Goal: Task Accomplishment & Management: Complete application form

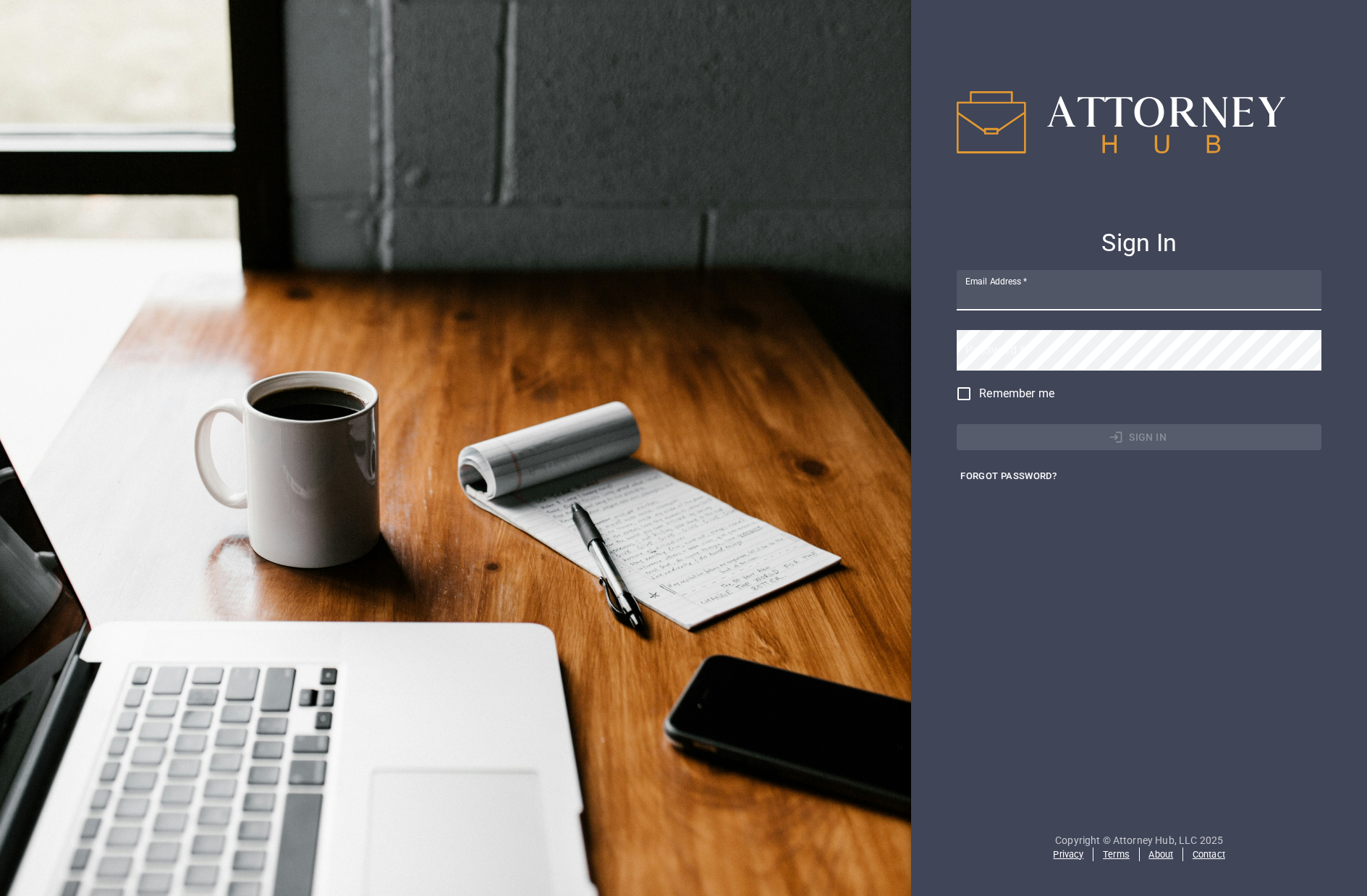
click at [997, 280] on label "Email Address   *" at bounding box center [997, 280] width 62 height 12
click at [997, 280] on input "Email Address   *" at bounding box center [1140, 290] width 365 height 40
click at [1013, 287] on label "Email Address   *" at bounding box center [997, 280] width 62 height 12
click at [1013, 287] on input "Email Address   *" at bounding box center [1140, 290] width 365 height 40
click at [1019, 293] on input "Email Address   *" at bounding box center [1140, 290] width 365 height 40
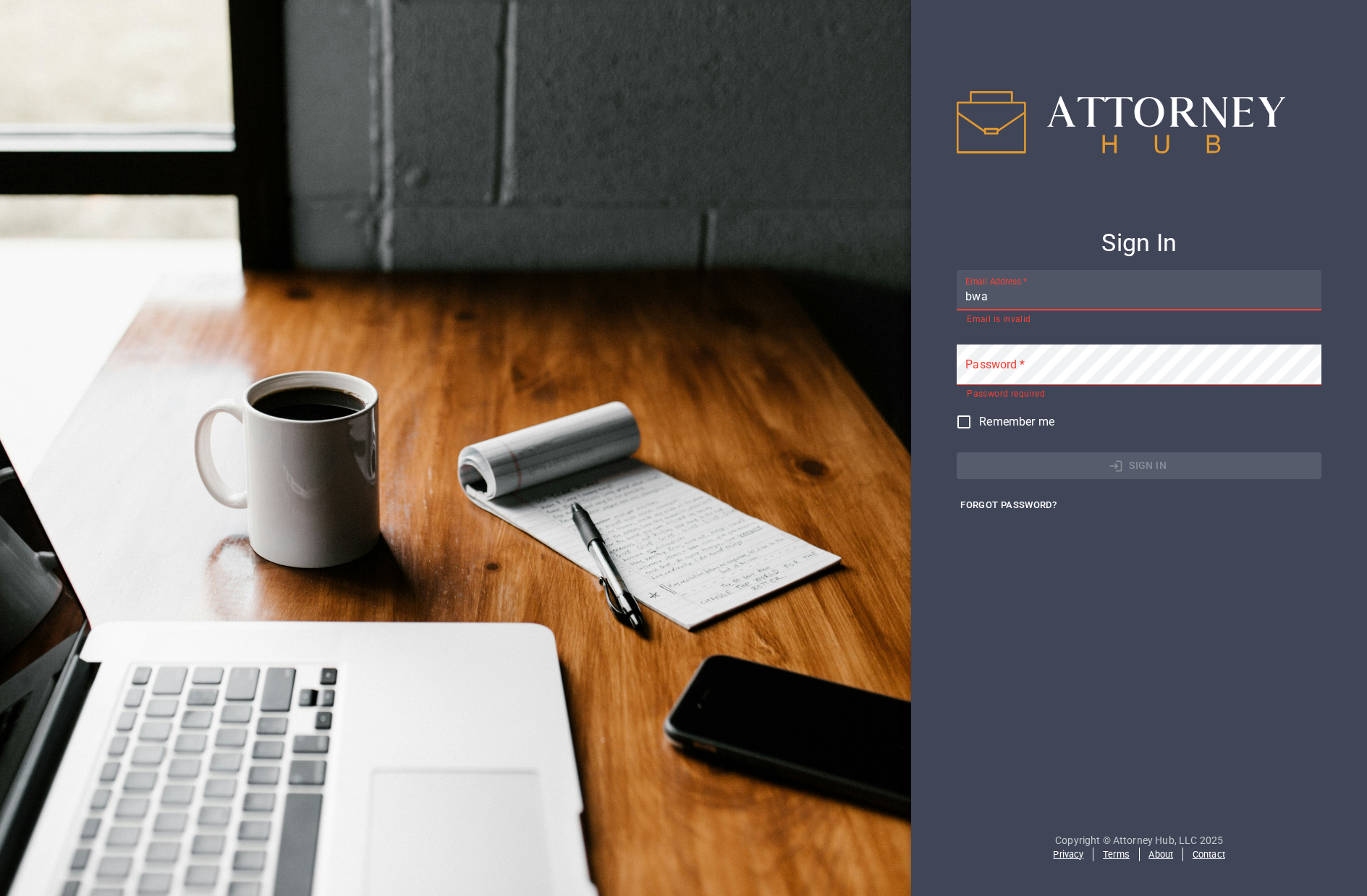
type input "[EMAIL_ADDRESS][DOMAIN_NAME]"
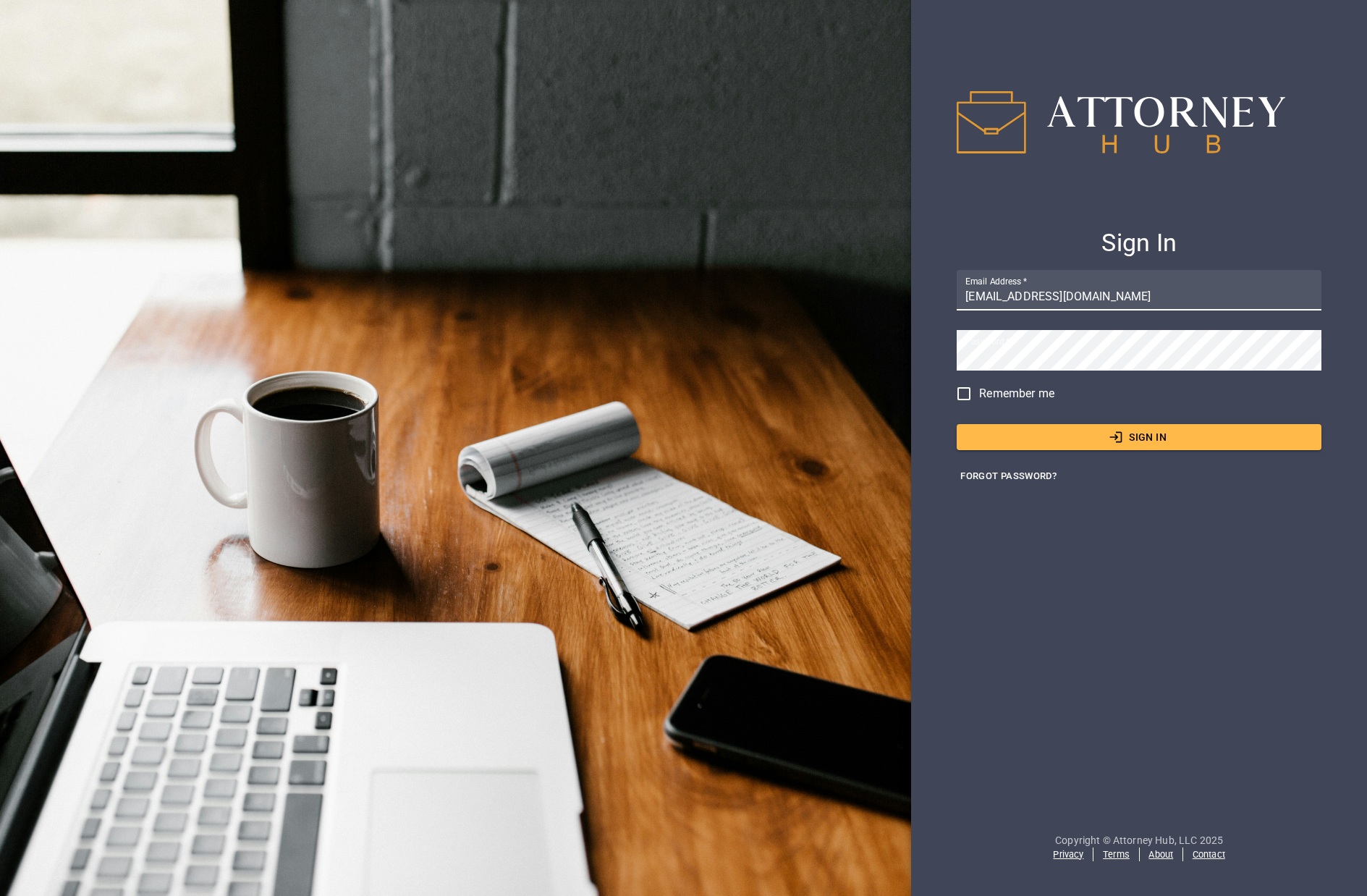
click at [1160, 446] on button "Sign In" at bounding box center [1140, 437] width 365 height 27
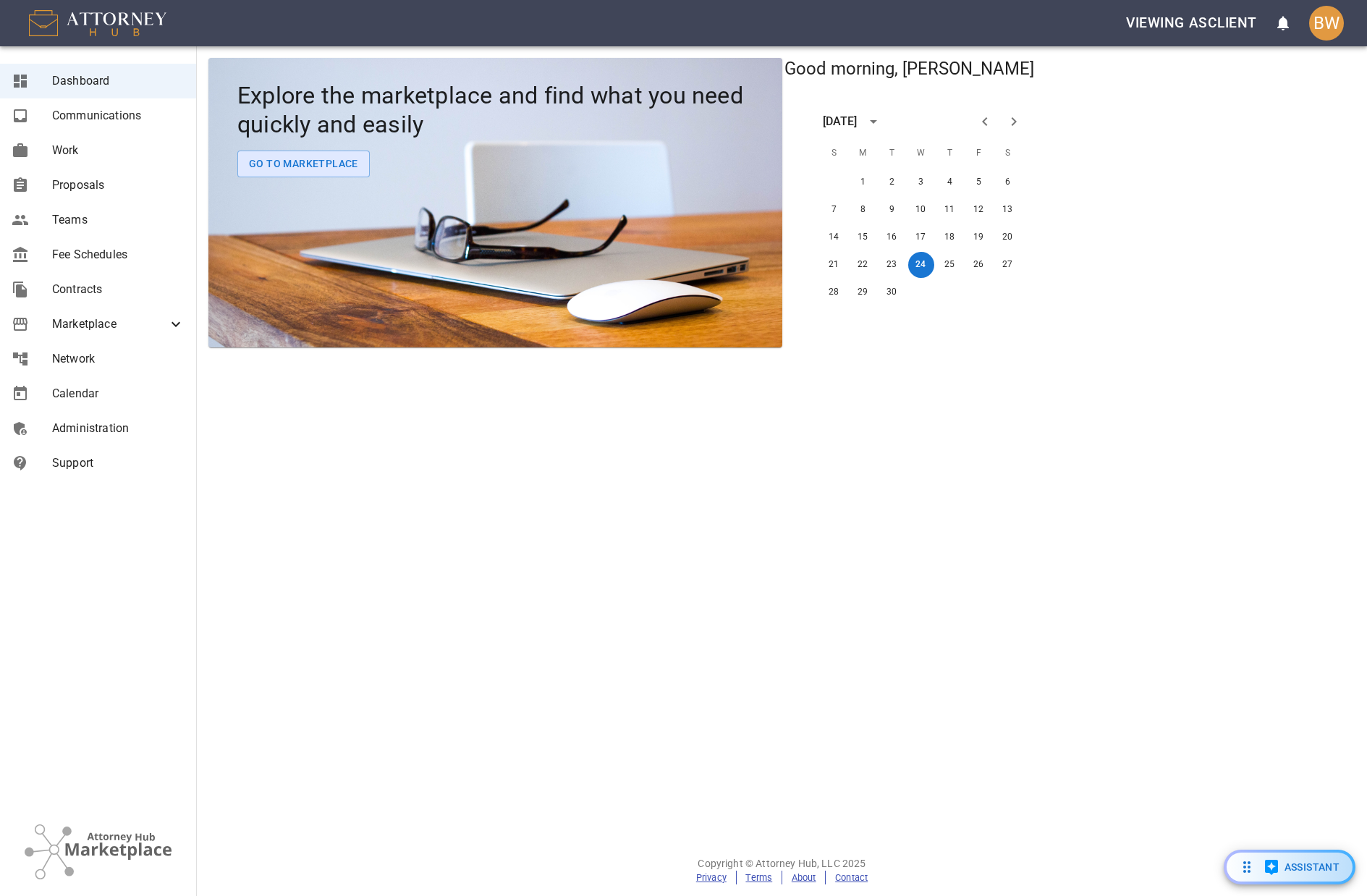
click at [784, 75] on h5 "Good morning, [PERSON_NAME]" at bounding box center [910, 69] width 255 height 23
click at [101, 179] on span "Proposals" at bounding box center [118, 186] width 133 height 18
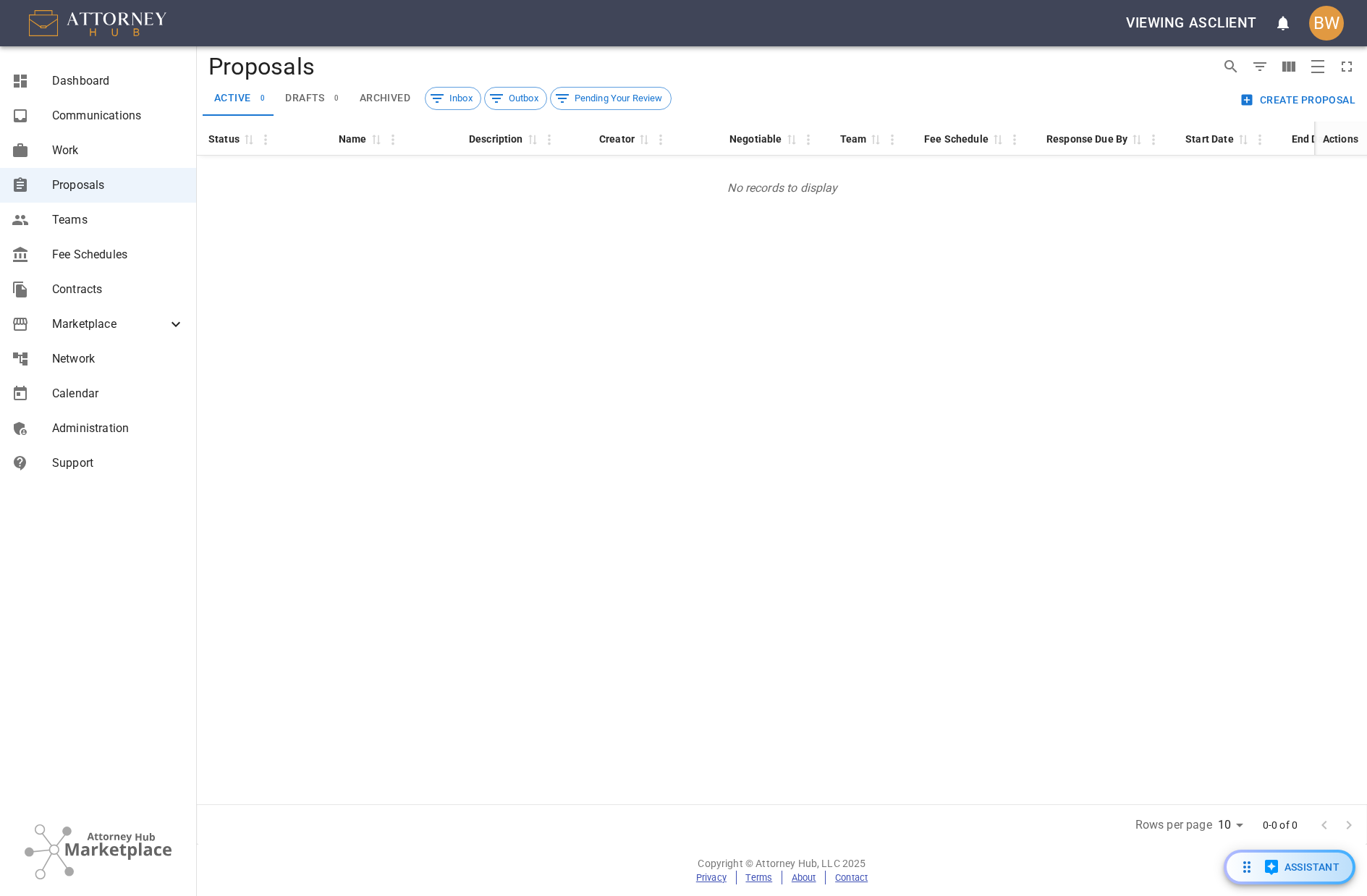
click at [304, 98] on span "drafts" at bounding box center [305, 98] width 39 height 13
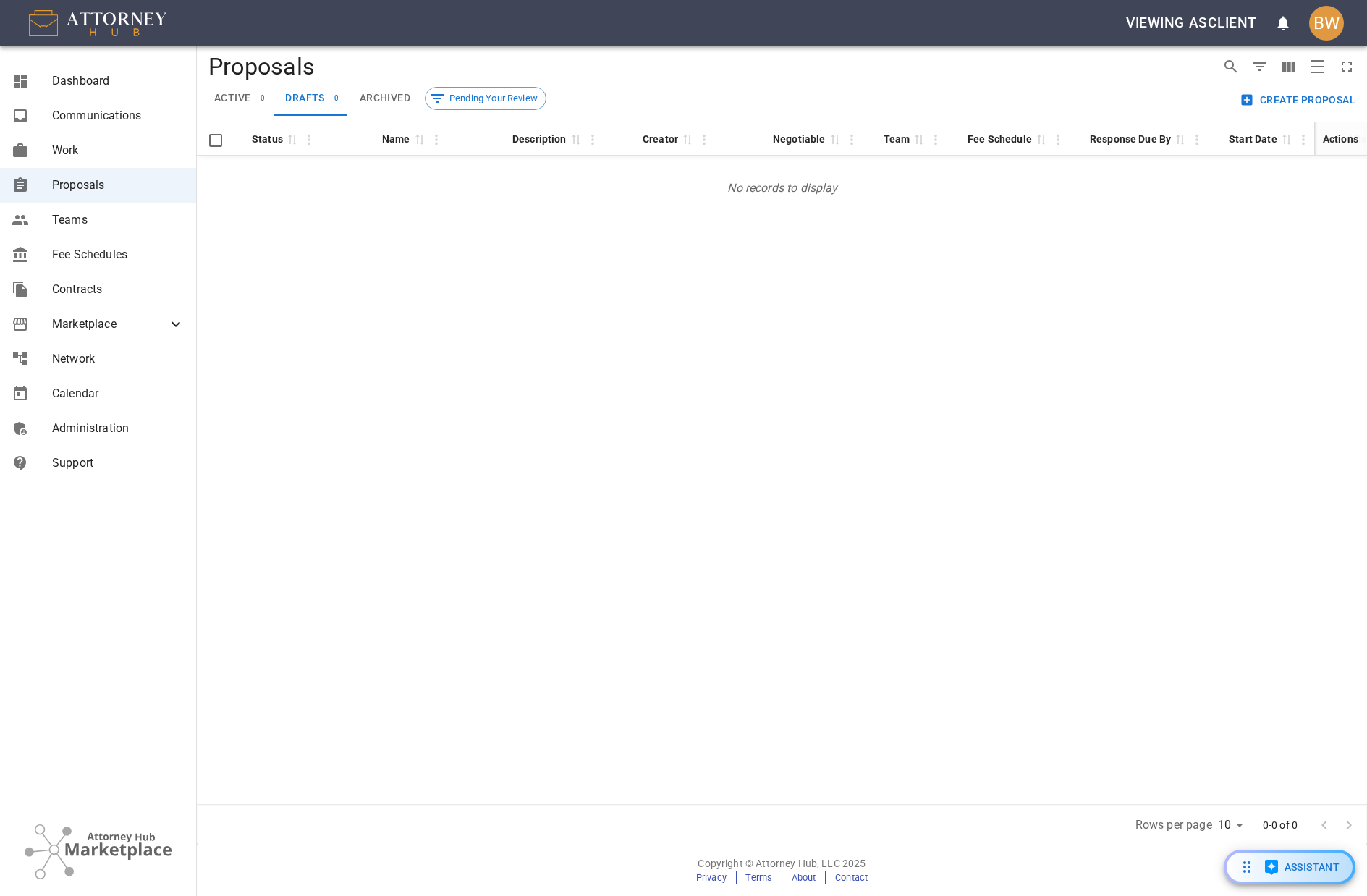
click at [246, 96] on span "active" at bounding box center [232, 98] width 36 height 13
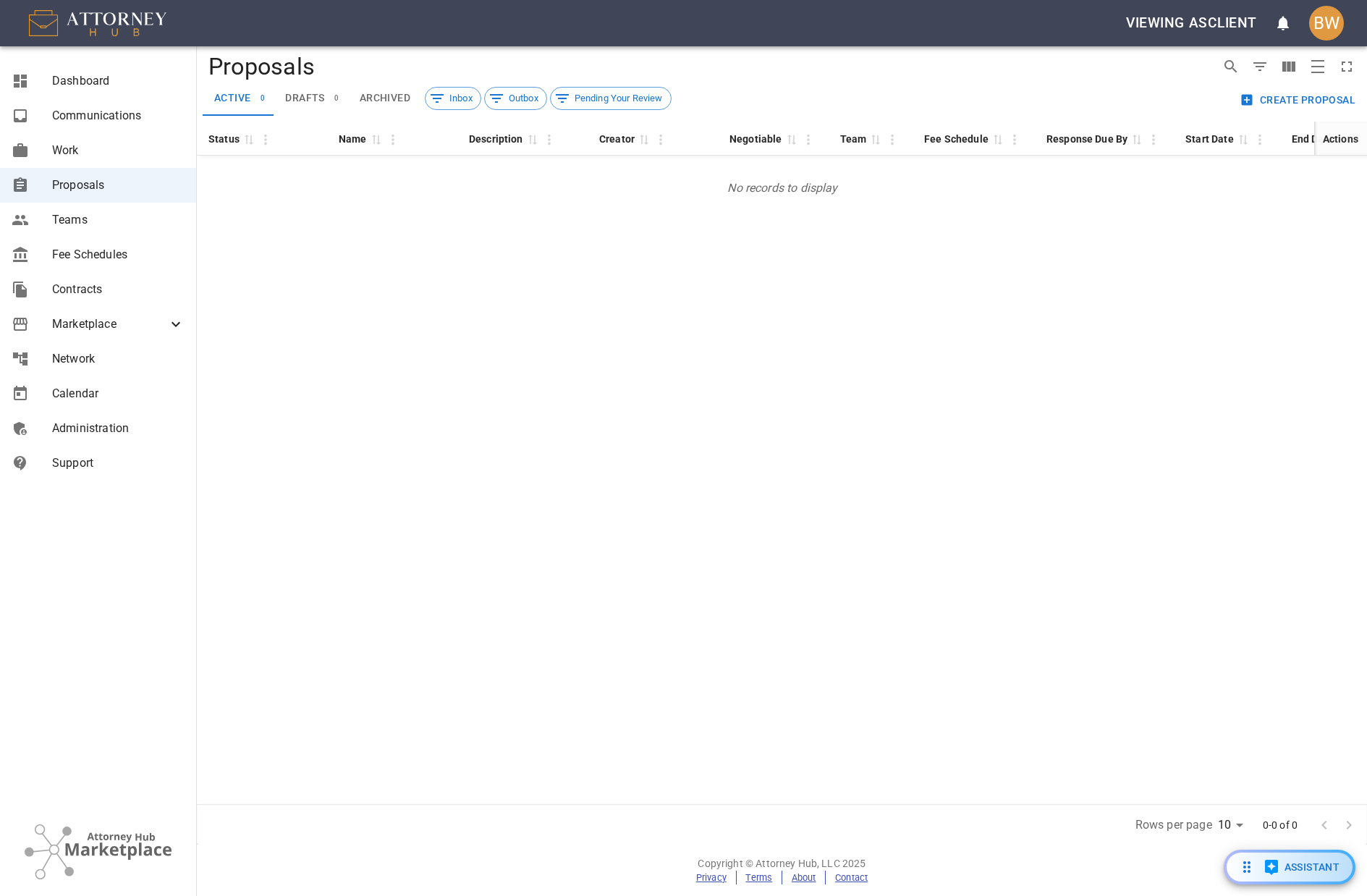
click at [1323, 103] on button "Create Proposal" at bounding box center [1299, 100] width 125 height 27
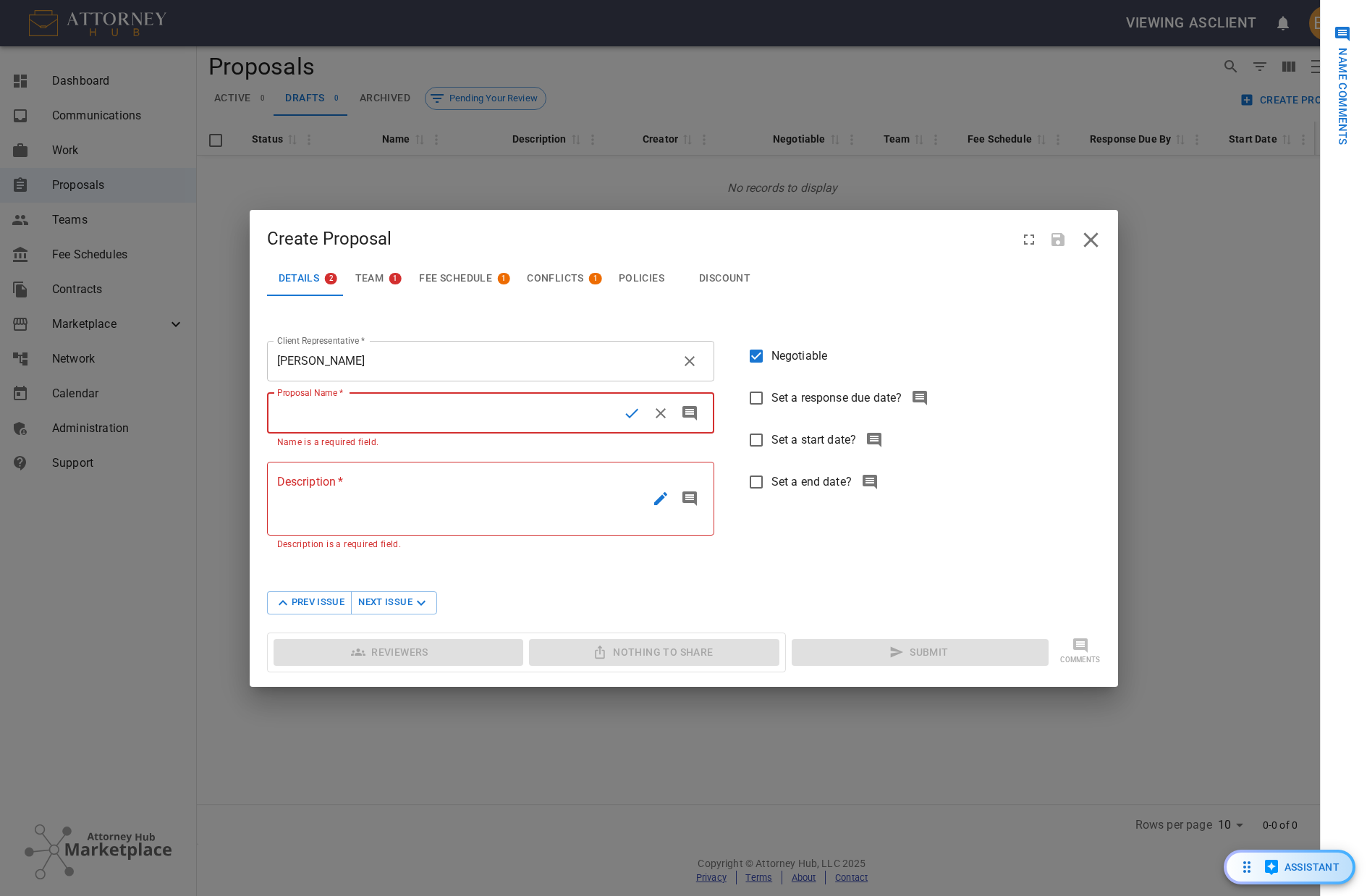
click at [386, 415] on input "Proposal Name   *" at bounding box center [442, 413] width 350 height 40
type input "test"
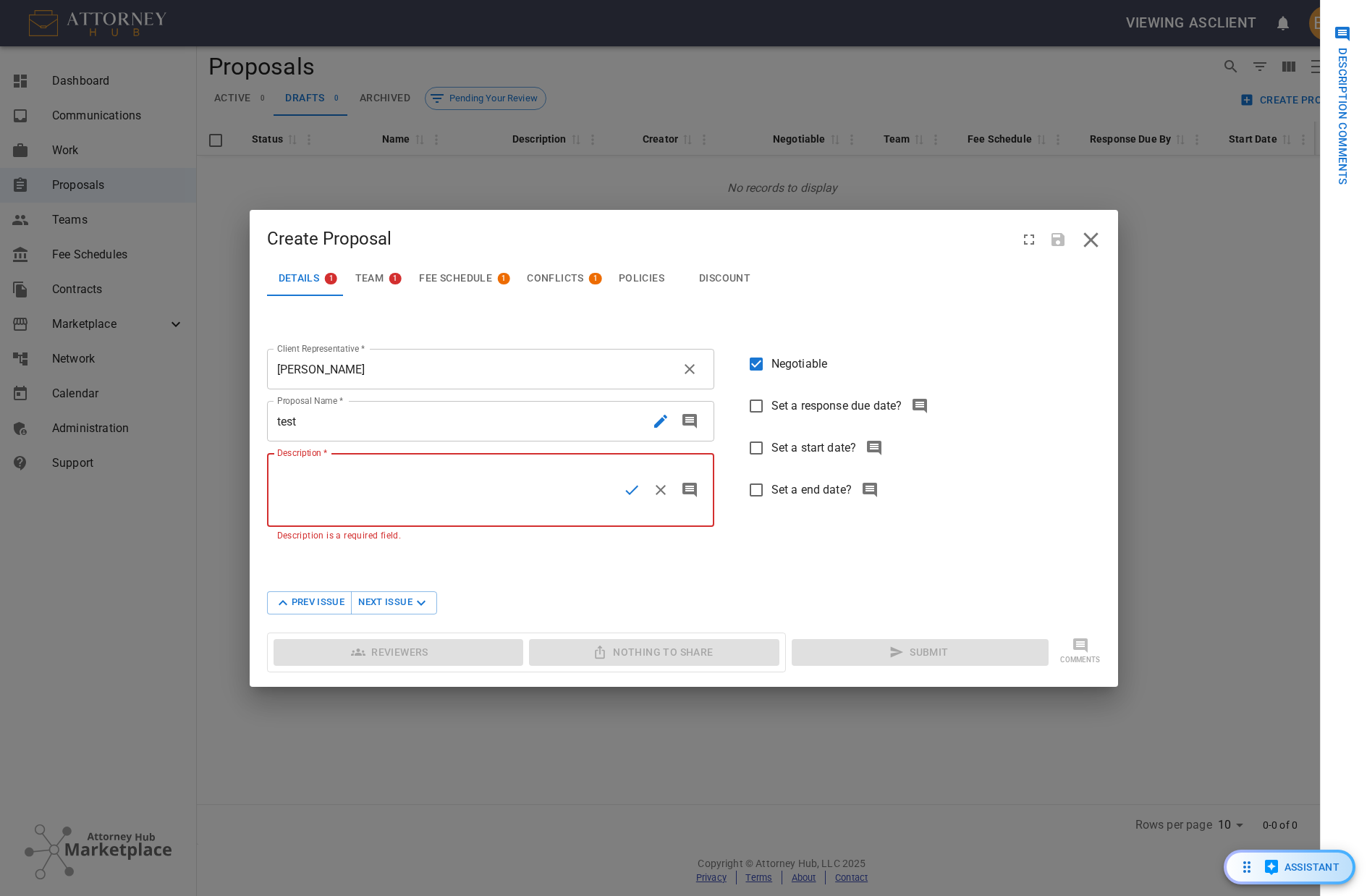
click at [334, 493] on textarea "Description   *" at bounding box center [447, 490] width 340 height 50
type textarea "test"
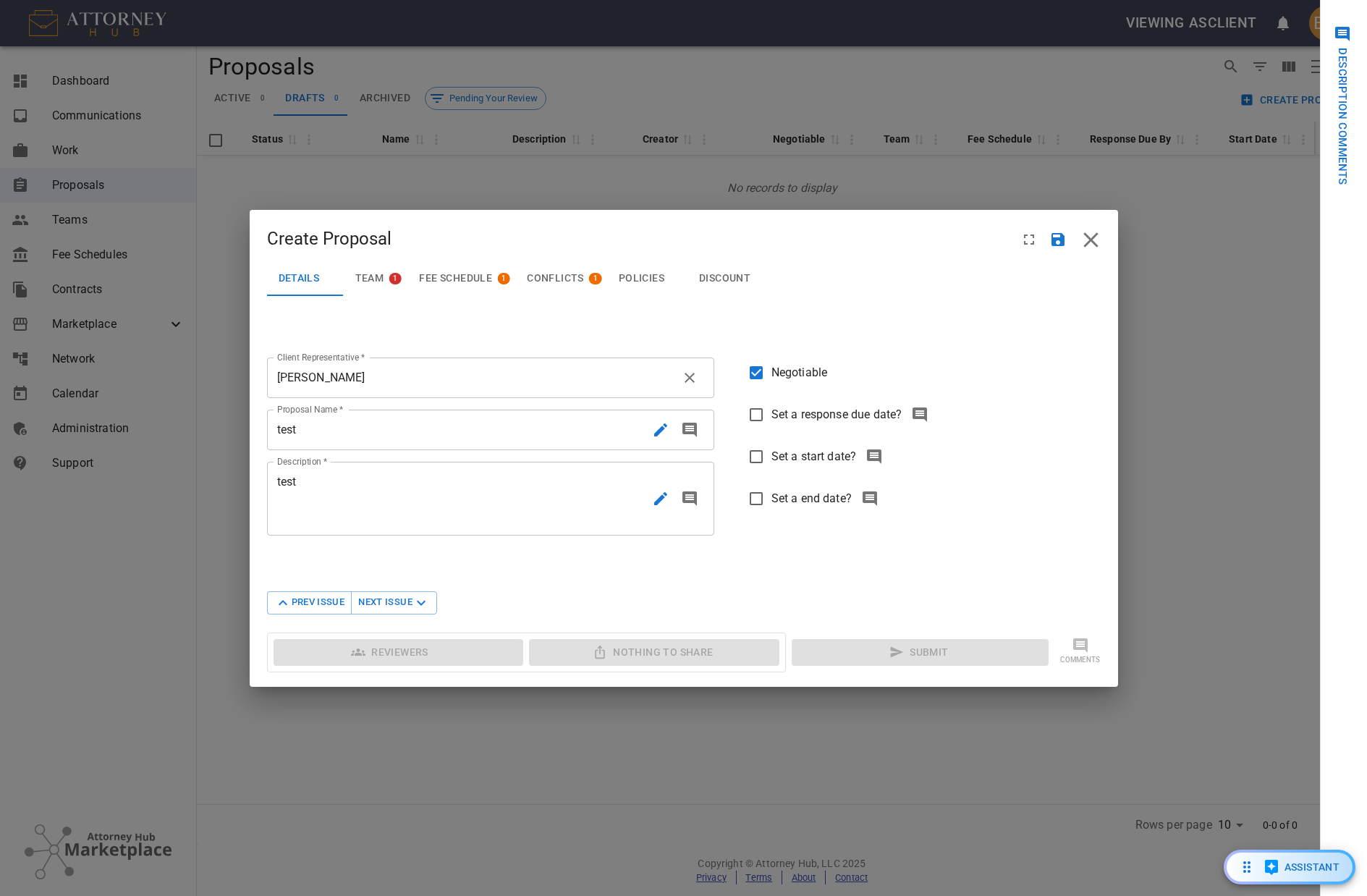
click at [915, 579] on section "Client Representative   * [PERSON_NAME] Client Representative   * Proposal Name…" at bounding box center [684, 447] width 834 height 289
click at [363, 272] on button "Team 1" at bounding box center [374, 278] width 65 height 35
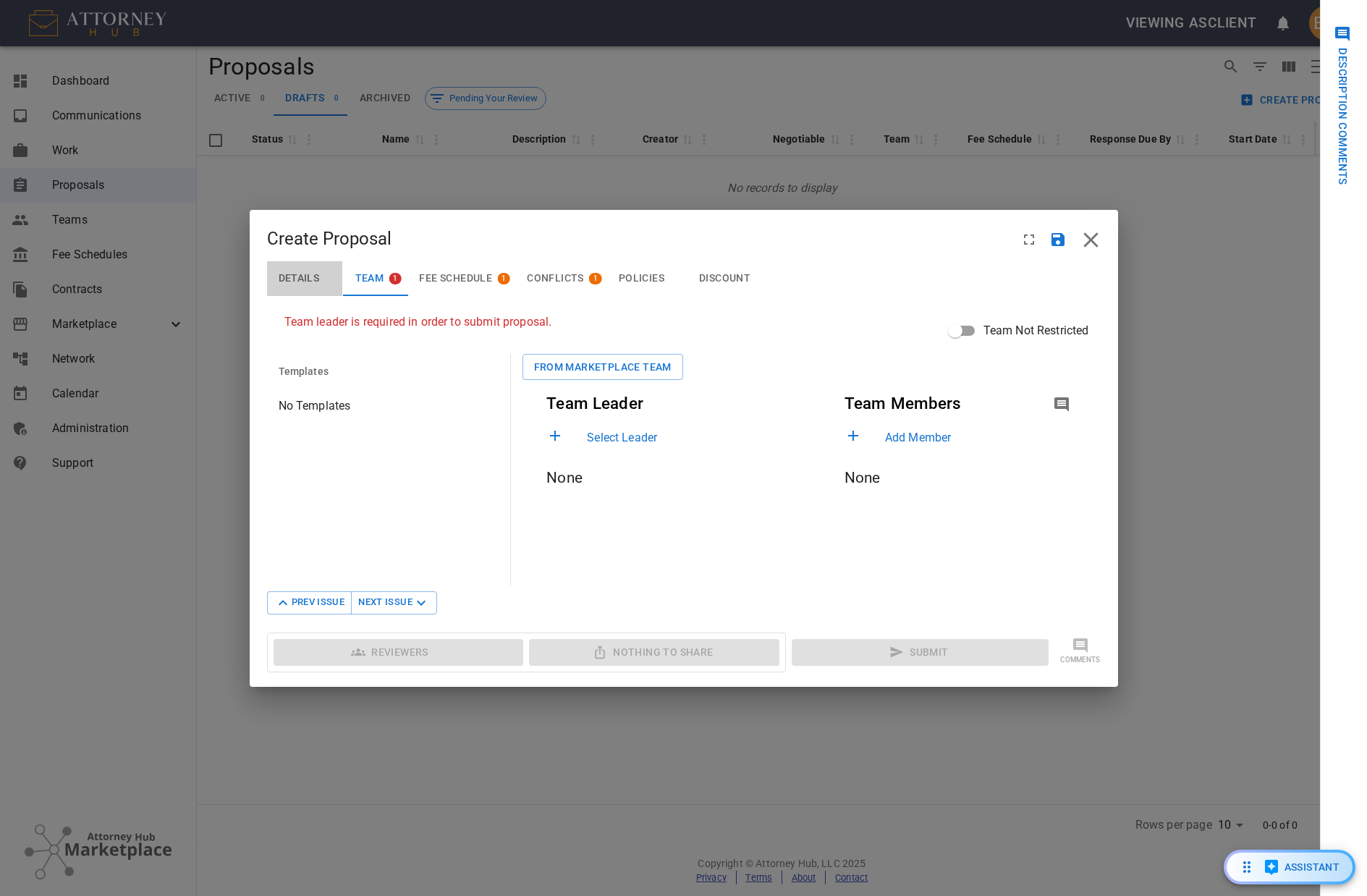
click at [298, 265] on button "Details" at bounding box center [305, 278] width 76 height 35
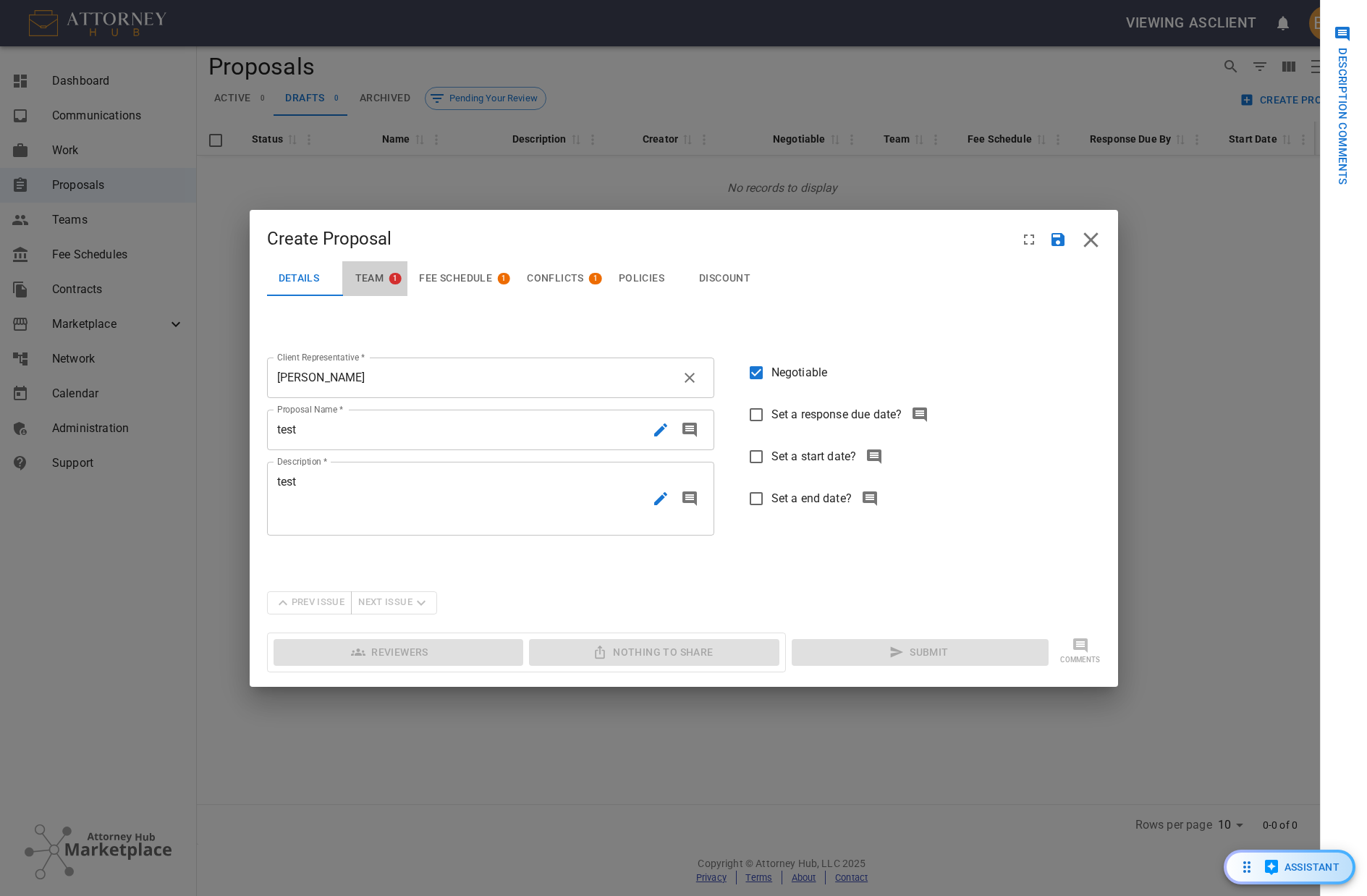
click at [373, 273] on span "Team" at bounding box center [370, 279] width 29 height 13
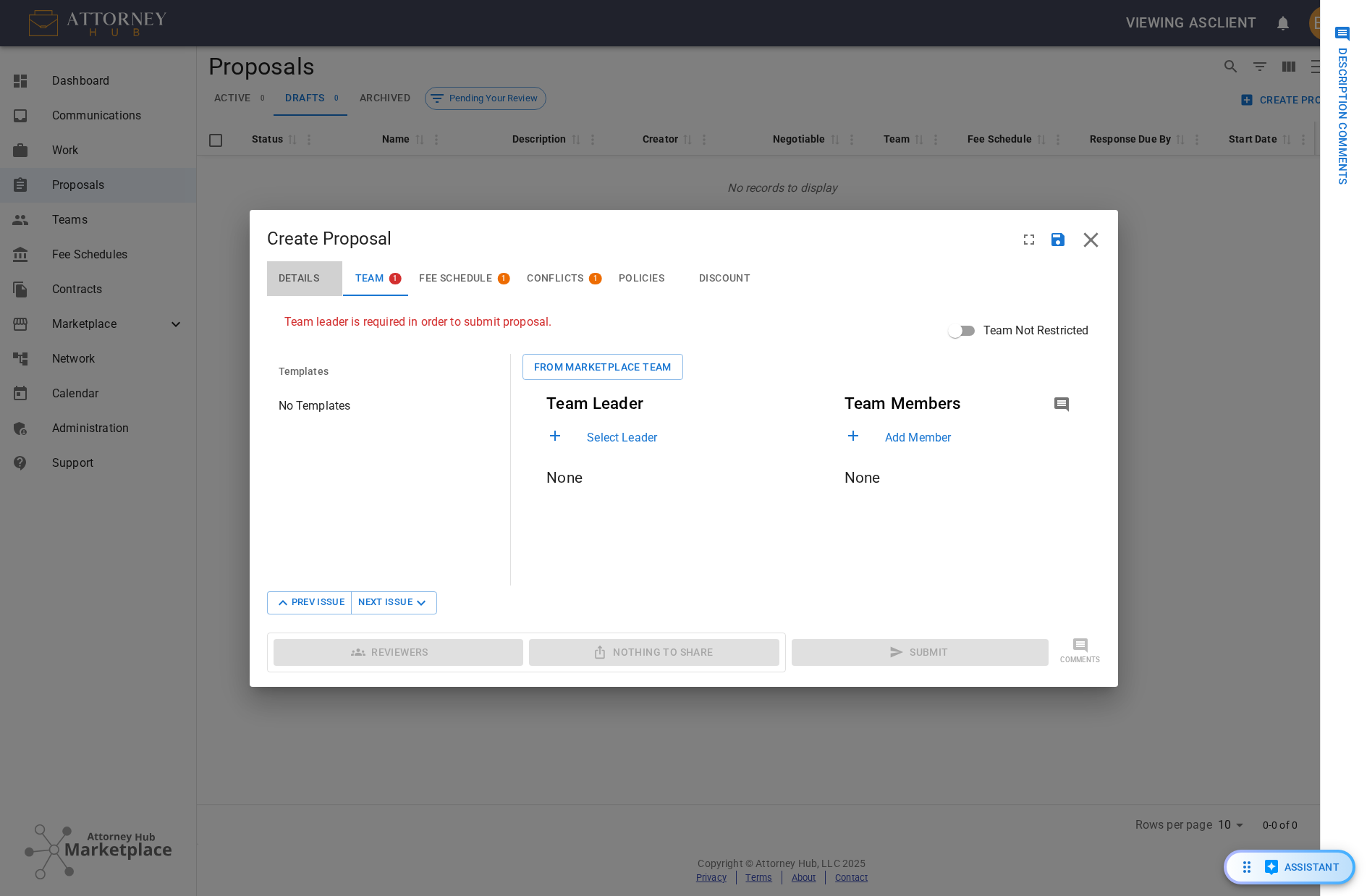
click at [295, 281] on span "Details" at bounding box center [299, 279] width 41 height 13
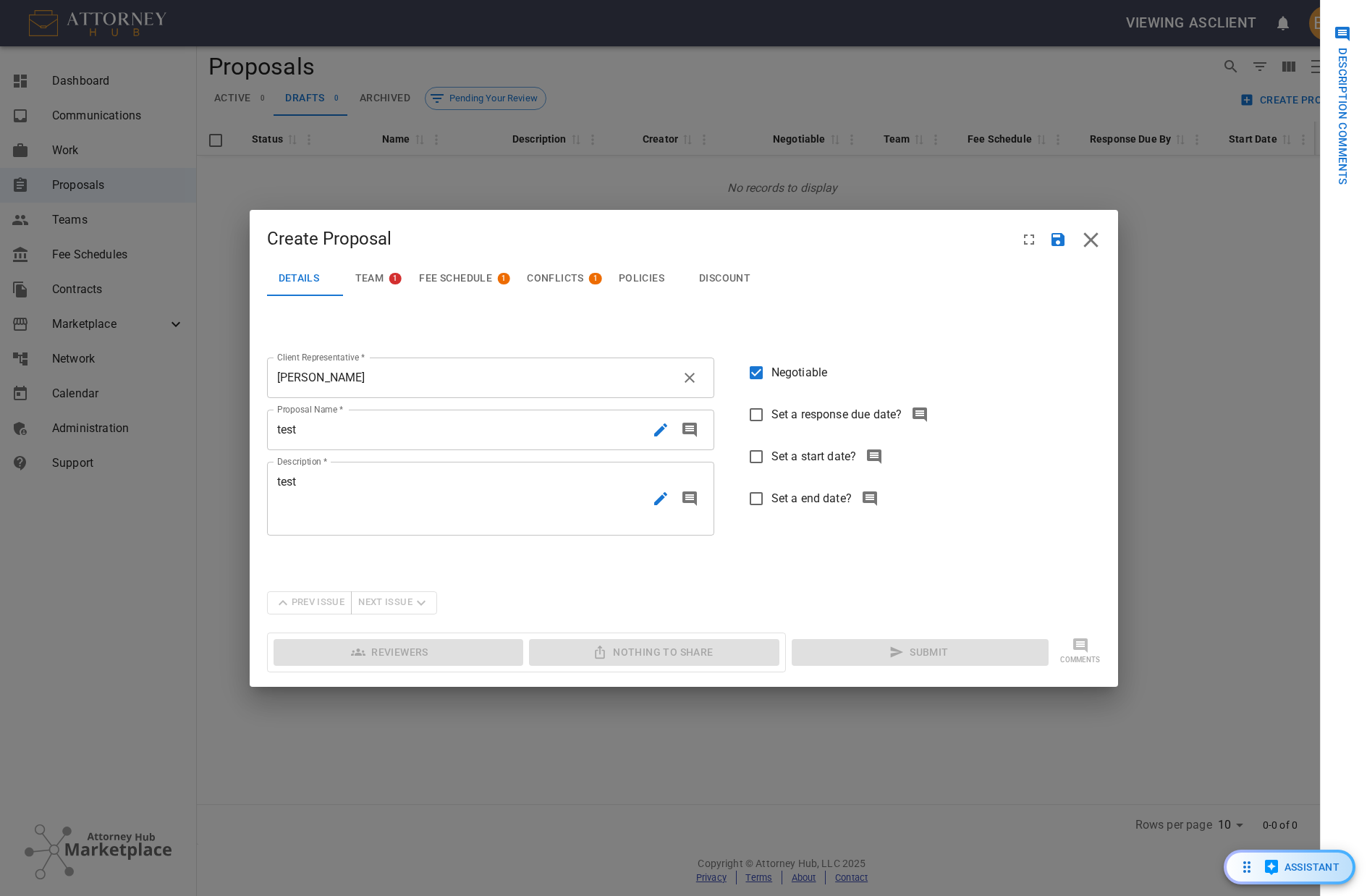
click at [747, 460] on input "Set a start date?" at bounding box center [756, 456] width 31 height 31
checkbox input "true"
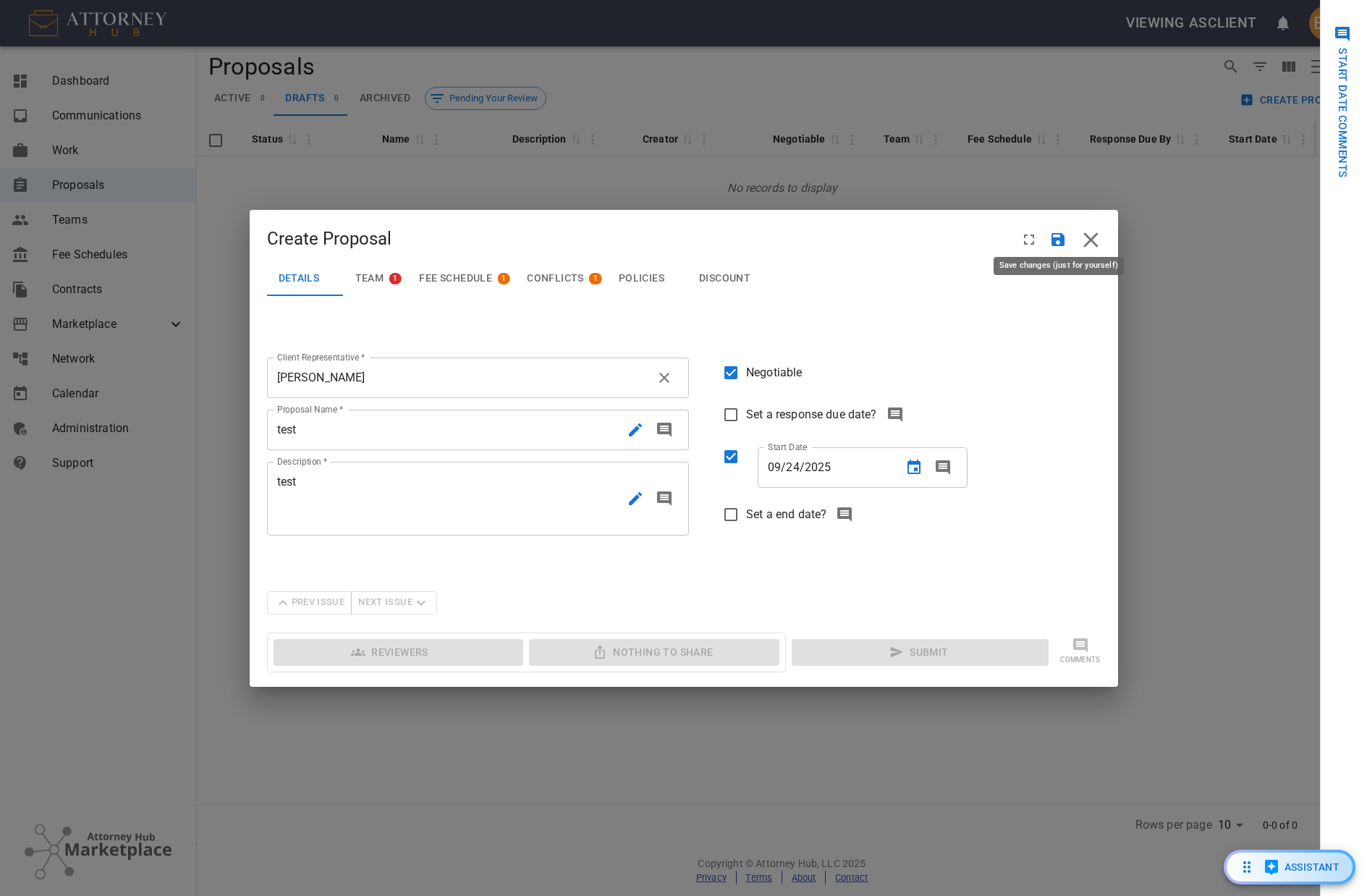
click at [1057, 244] on icon "Save" at bounding box center [1058, 239] width 18 height 18
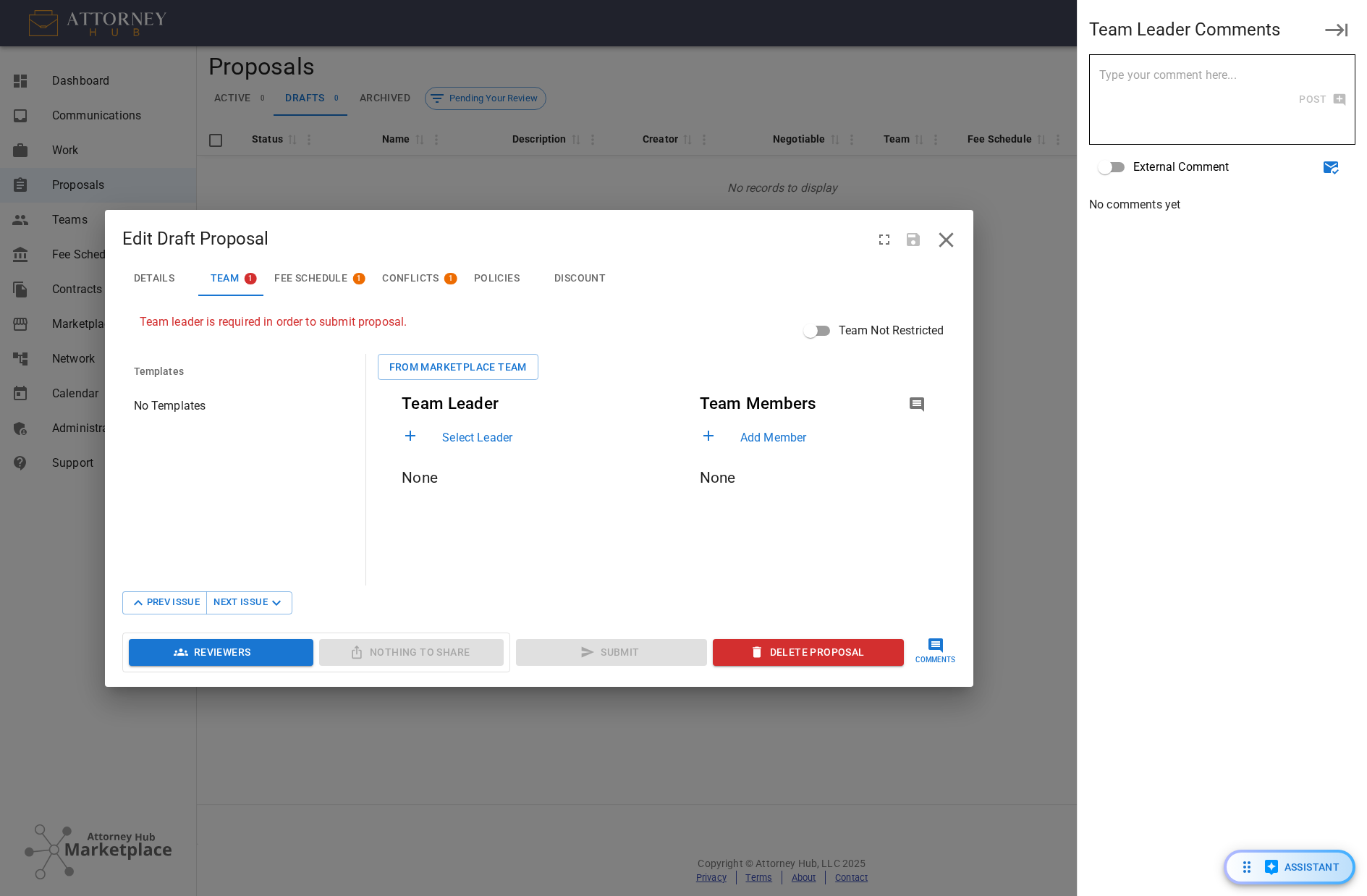
drag, startPoint x: 164, startPoint y: 272, endPoint x: 201, endPoint y: 280, distance: 37.9
click at [164, 272] on span "Details" at bounding box center [154, 279] width 41 height 13
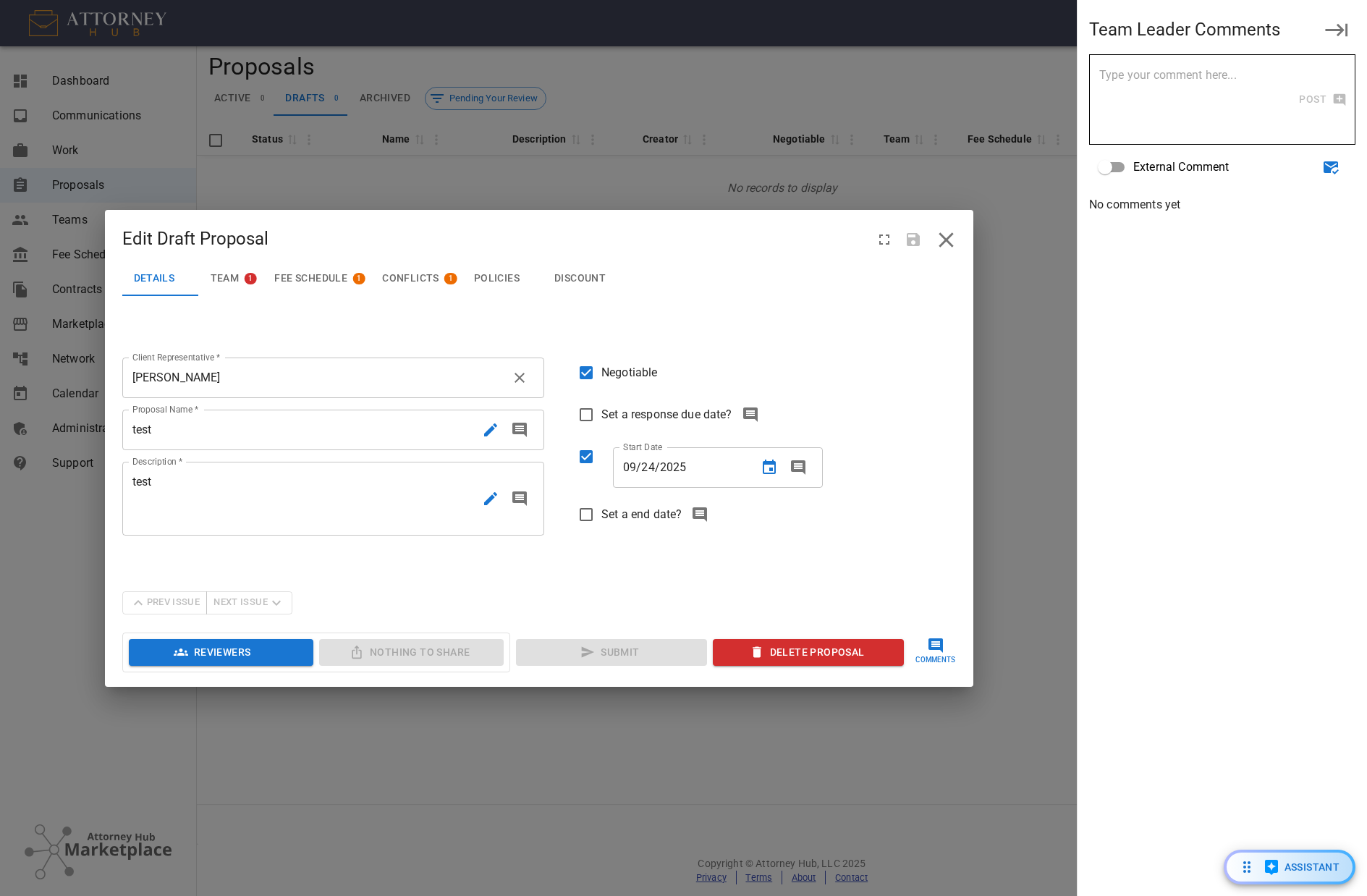
click at [954, 231] on icon "close" at bounding box center [947, 240] width 26 height 26
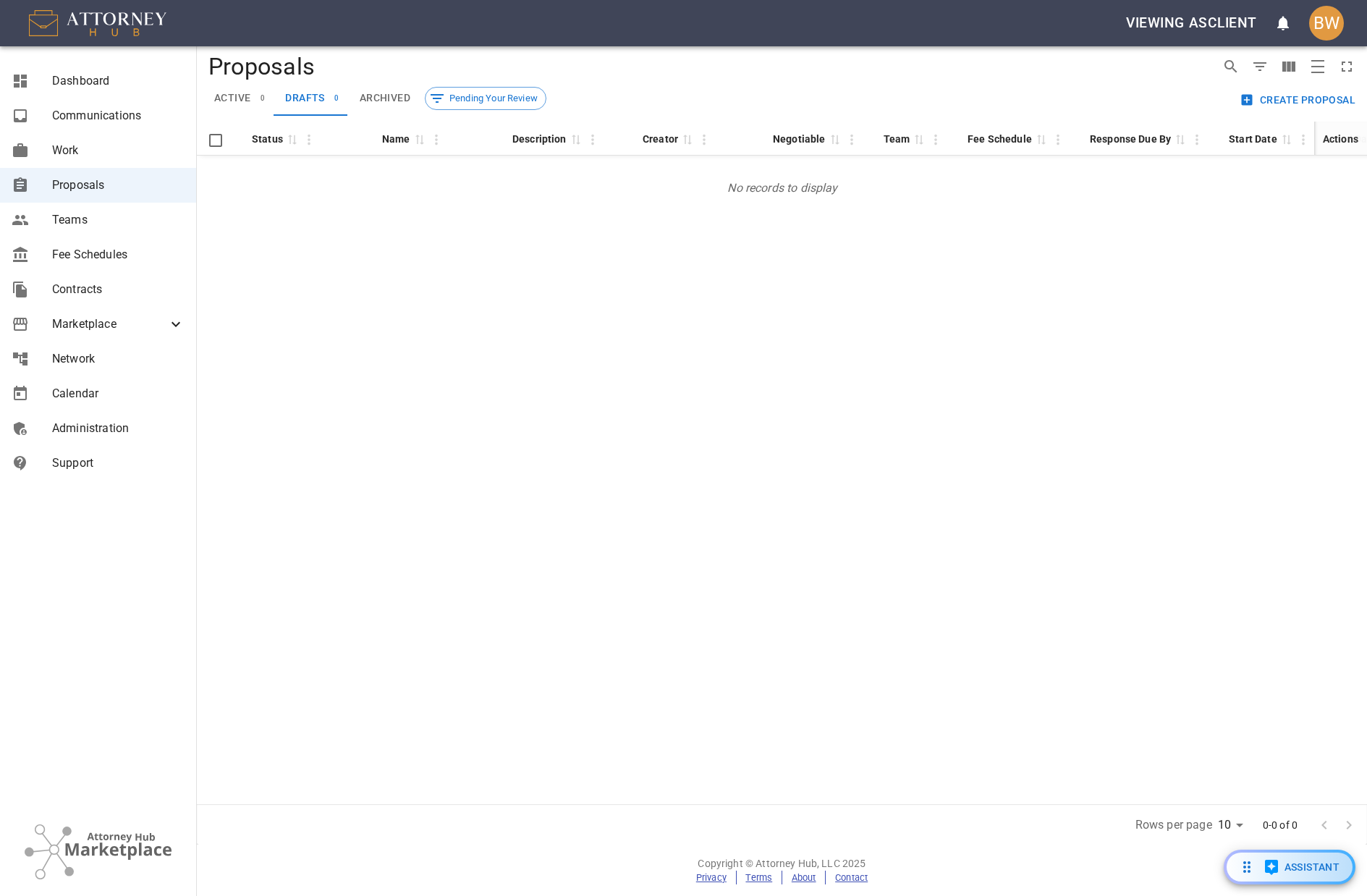
click at [944, 259] on div "Status 0 Name 0 Description 0 Creator 0 Negotiable 0 Team 0 Fee Schedule 0 Resp…" at bounding box center [782, 462] width 1170 height 682
click at [244, 104] on span "active" at bounding box center [232, 98] width 36 height 13
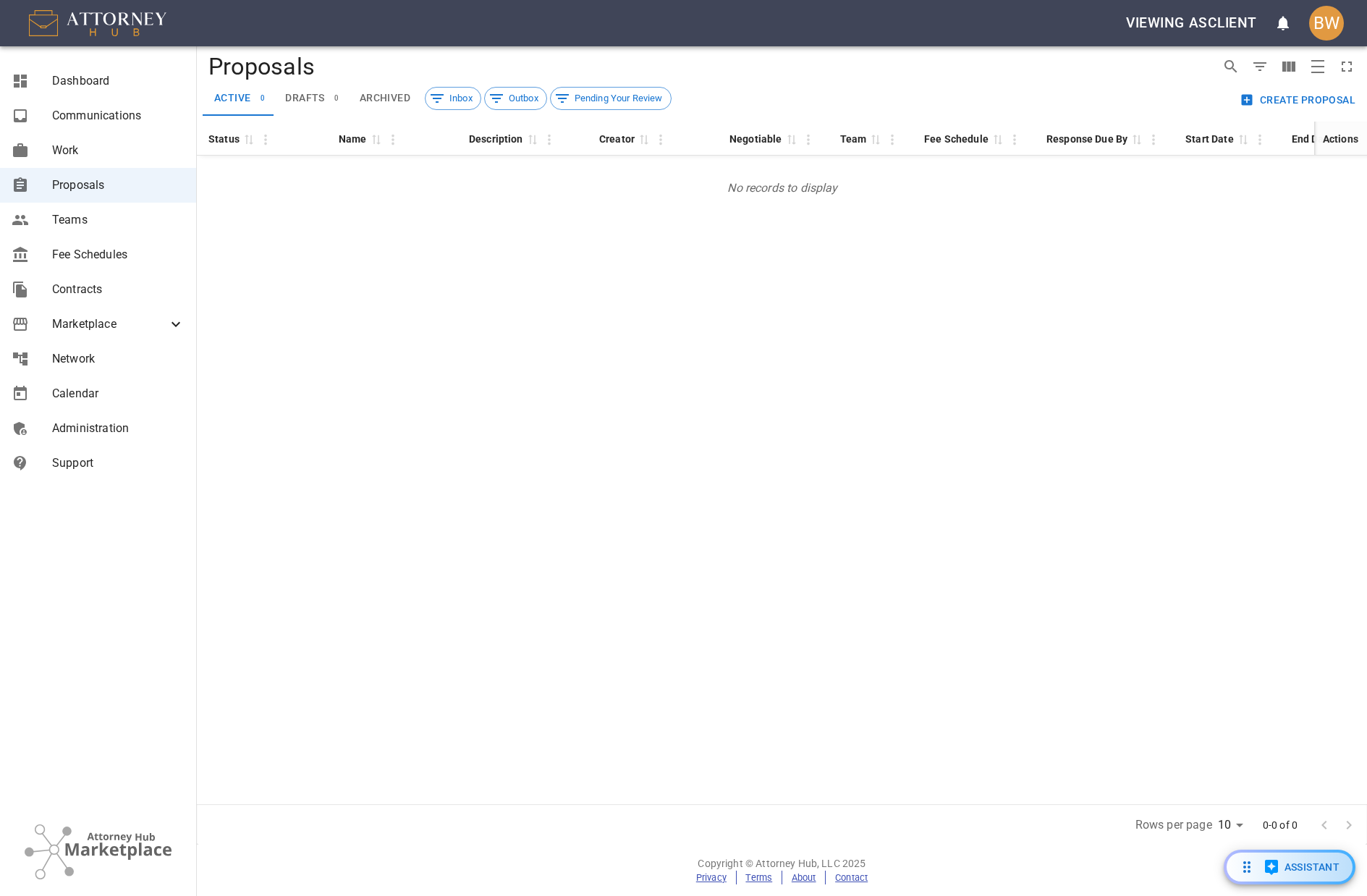
click at [313, 99] on span "drafts" at bounding box center [305, 98] width 39 height 13
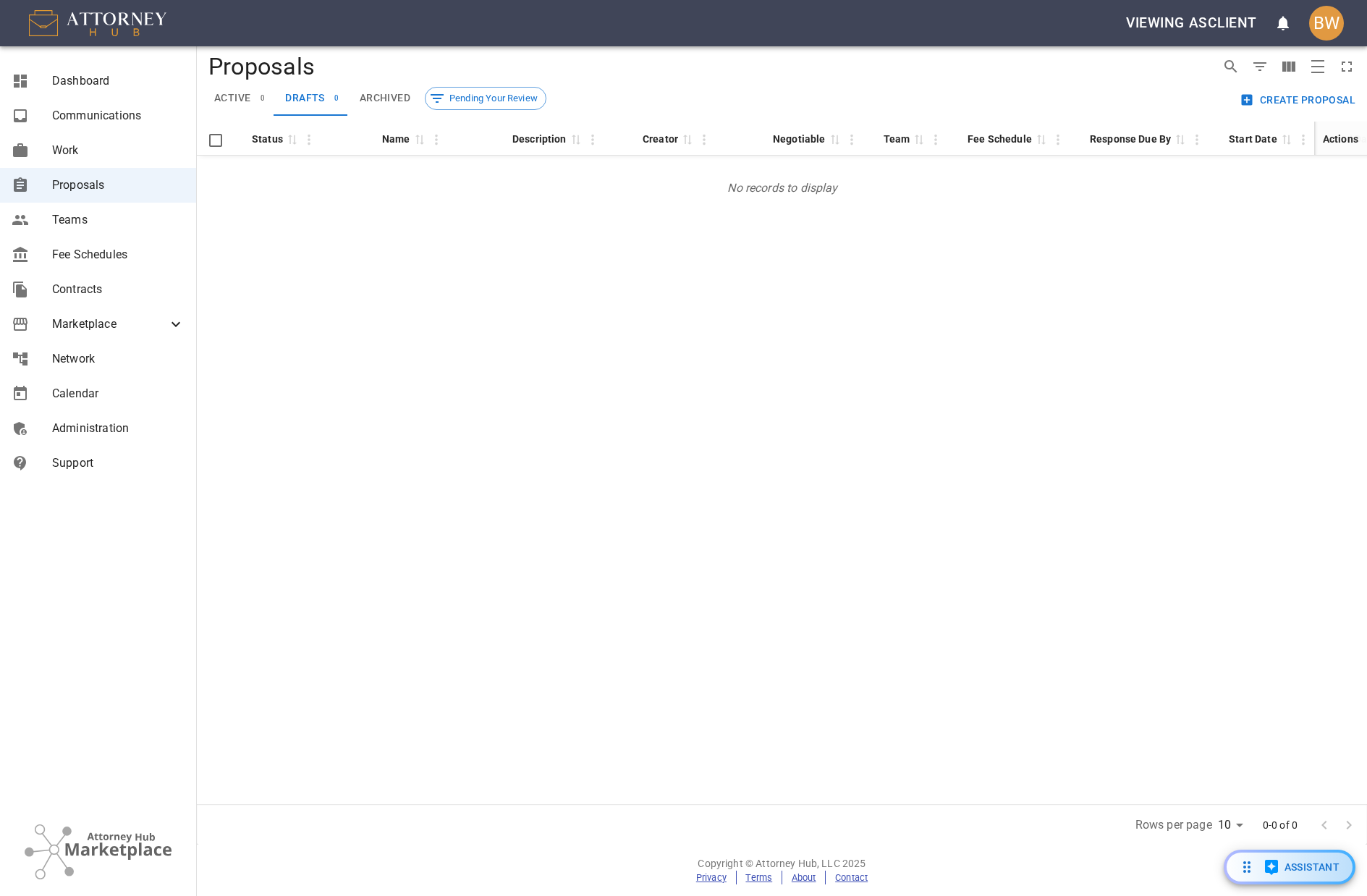
click at [405, 260] on div "Status 0 Name 0 Description 0 Creator 0 Negotiable 0 Team 0 Fee Schedule 0 Resp…" at bounding box center [782, 462] width 1170 height 682
click at [241, 92] on span "active" at bounding box center [232, 98] width 36 height 13
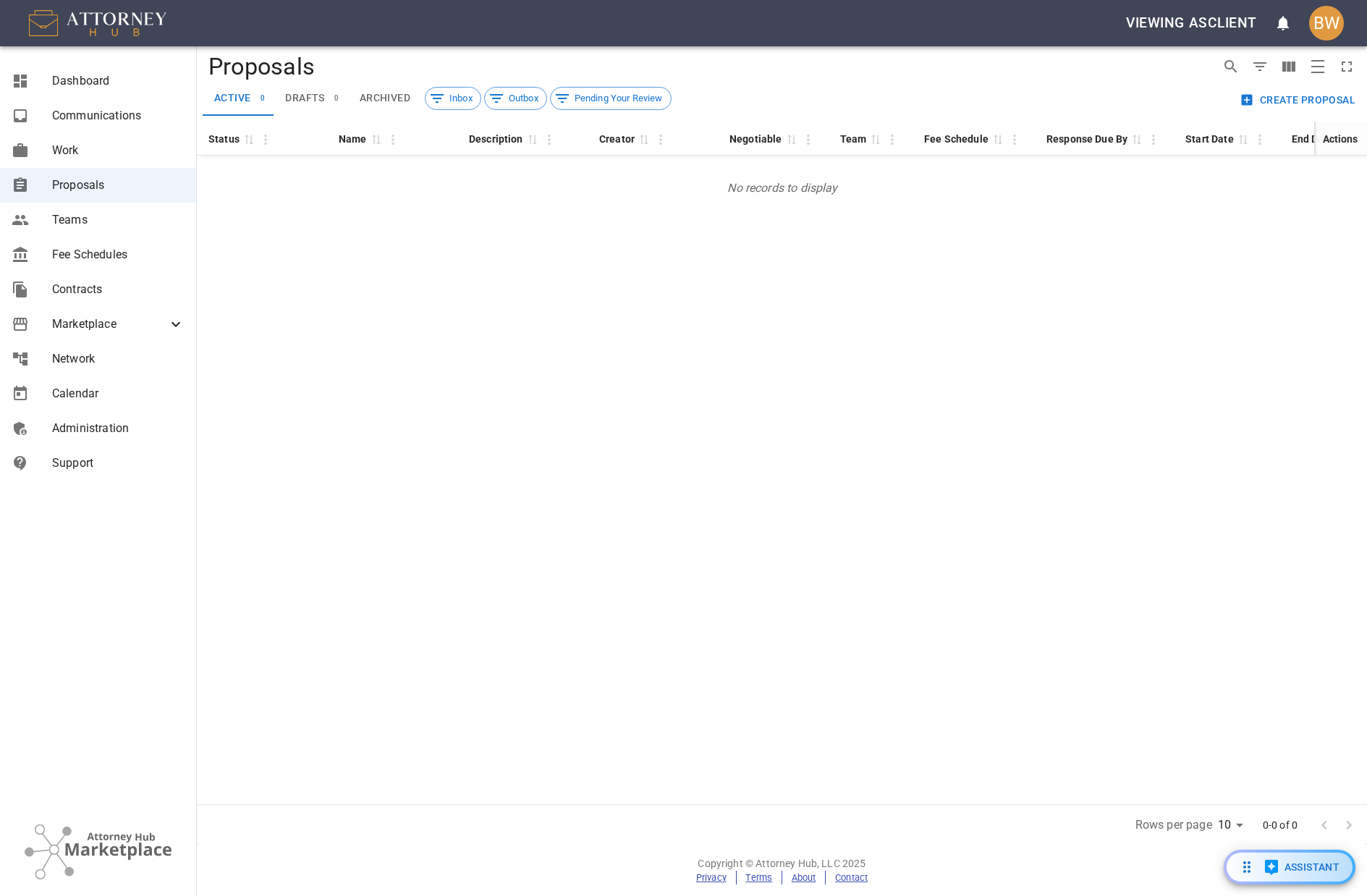
click at [313, 100] on span "drafts" at bounding box center [305, 98] width 39 height 13
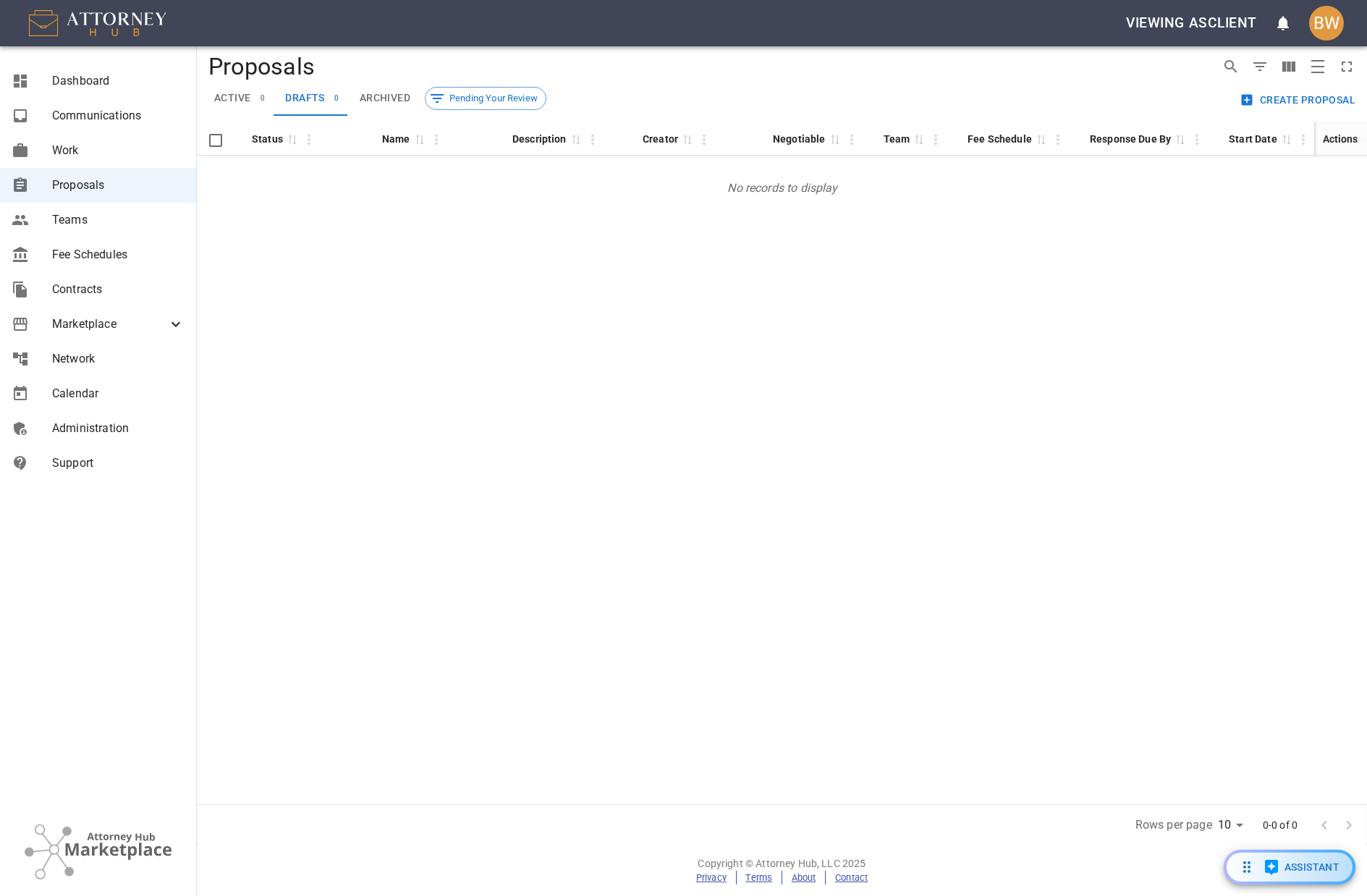
click at [1284, 92] on button "Create Proposal" at bounding box center [1299, 100] width 125 height 27
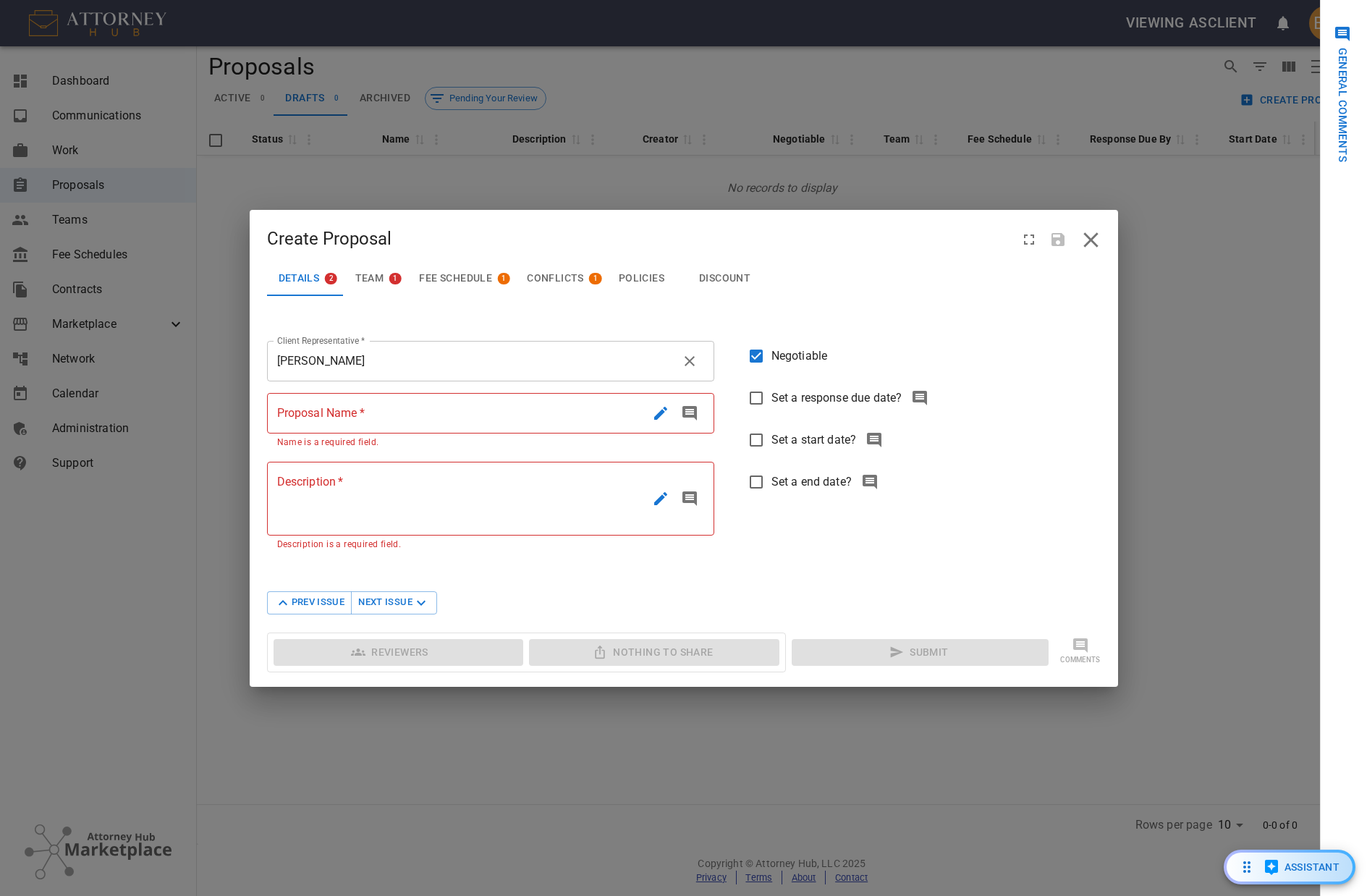
click at [1091, 237] on icon "close" at bounding box center [1091, 240] width 26 height 26
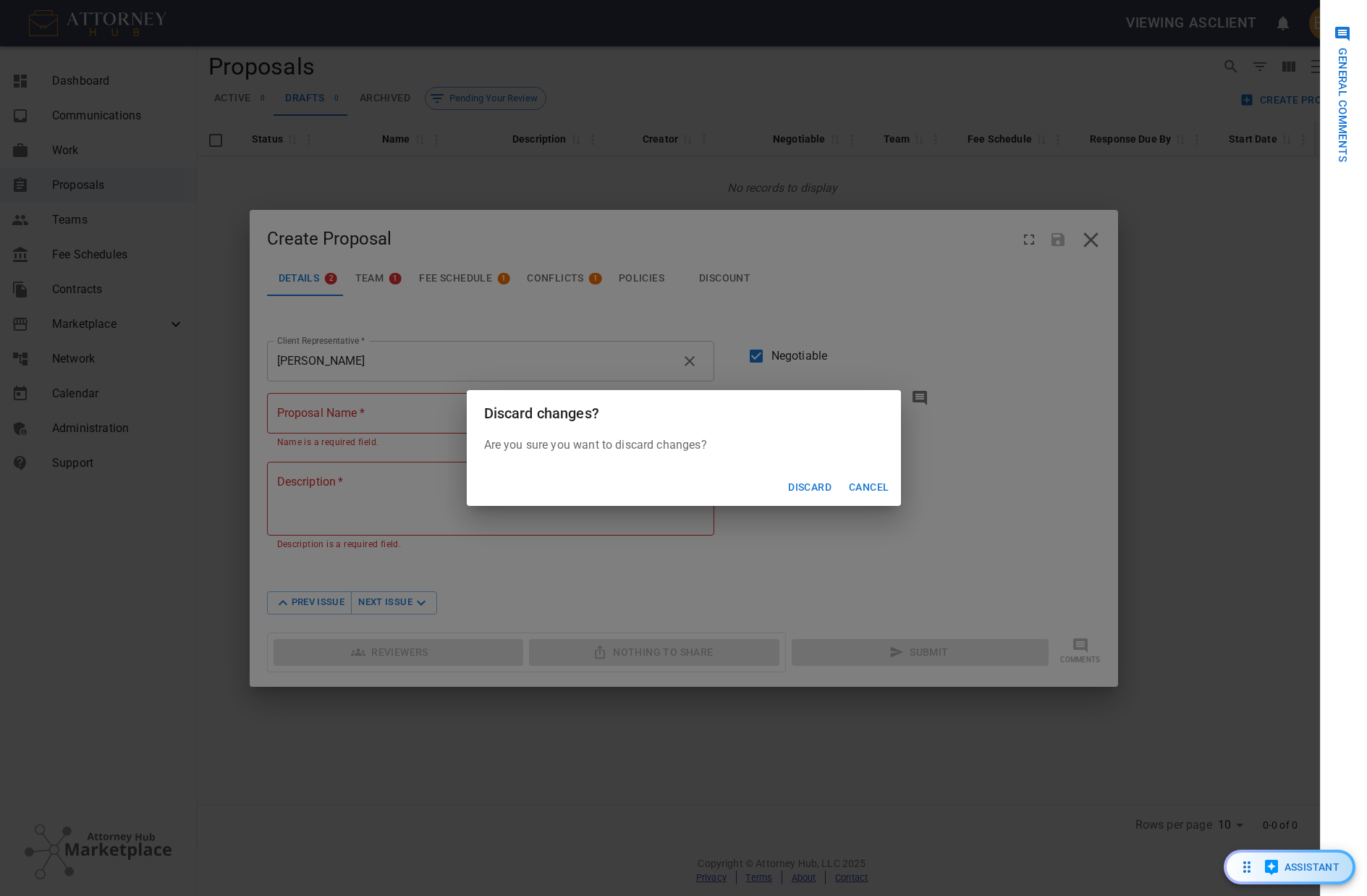
click at [885, 487] on button "Cancel" at bounding box center [869, 487] width 51 height 27
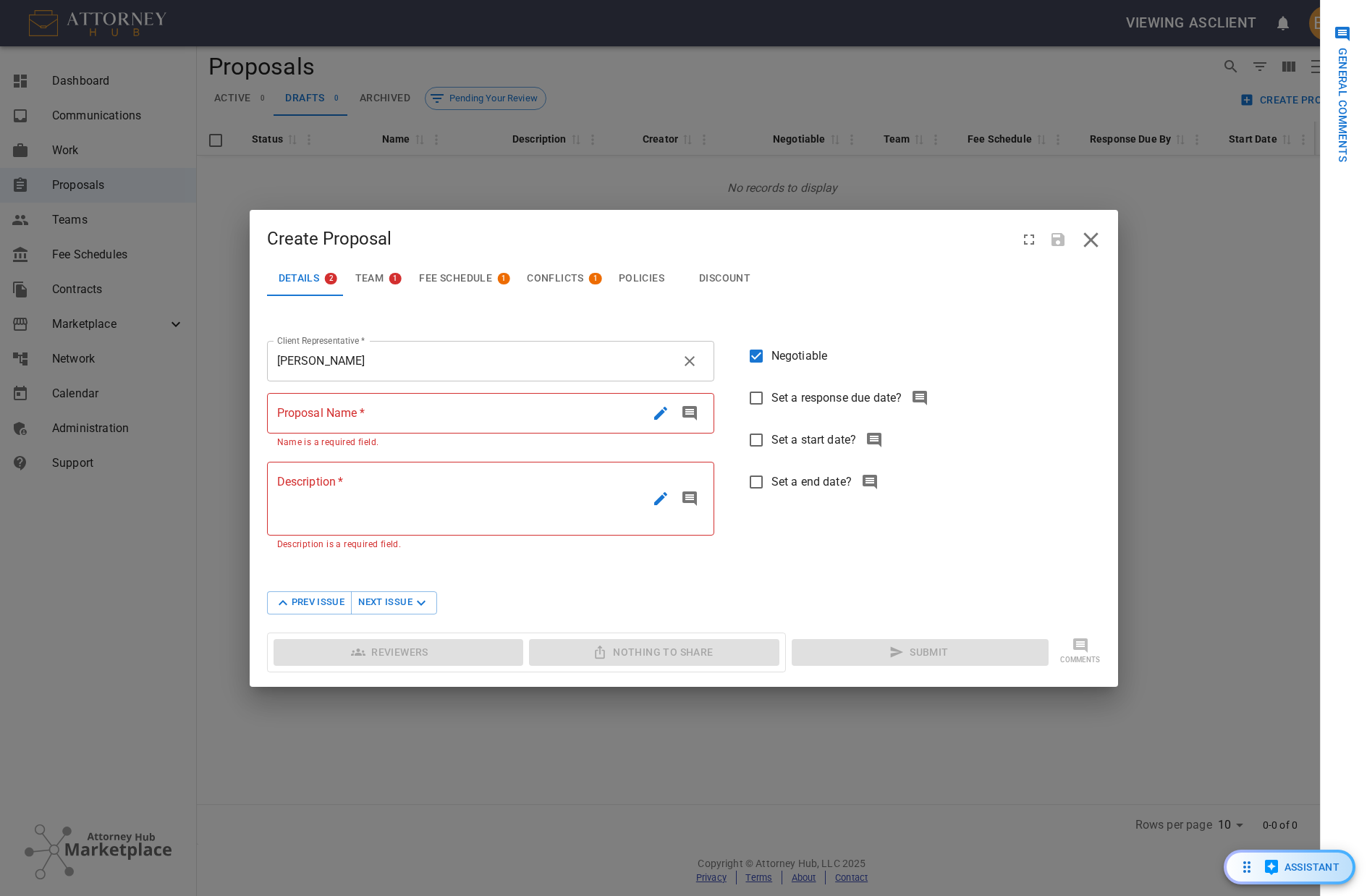
click at [1110, 244] on h2 "Create Proposal" at bounding box center [684, 234] width 869 height 48
click at [1099, 239] on icon "close" at bounding box center [1091, 240] width 26 height 26
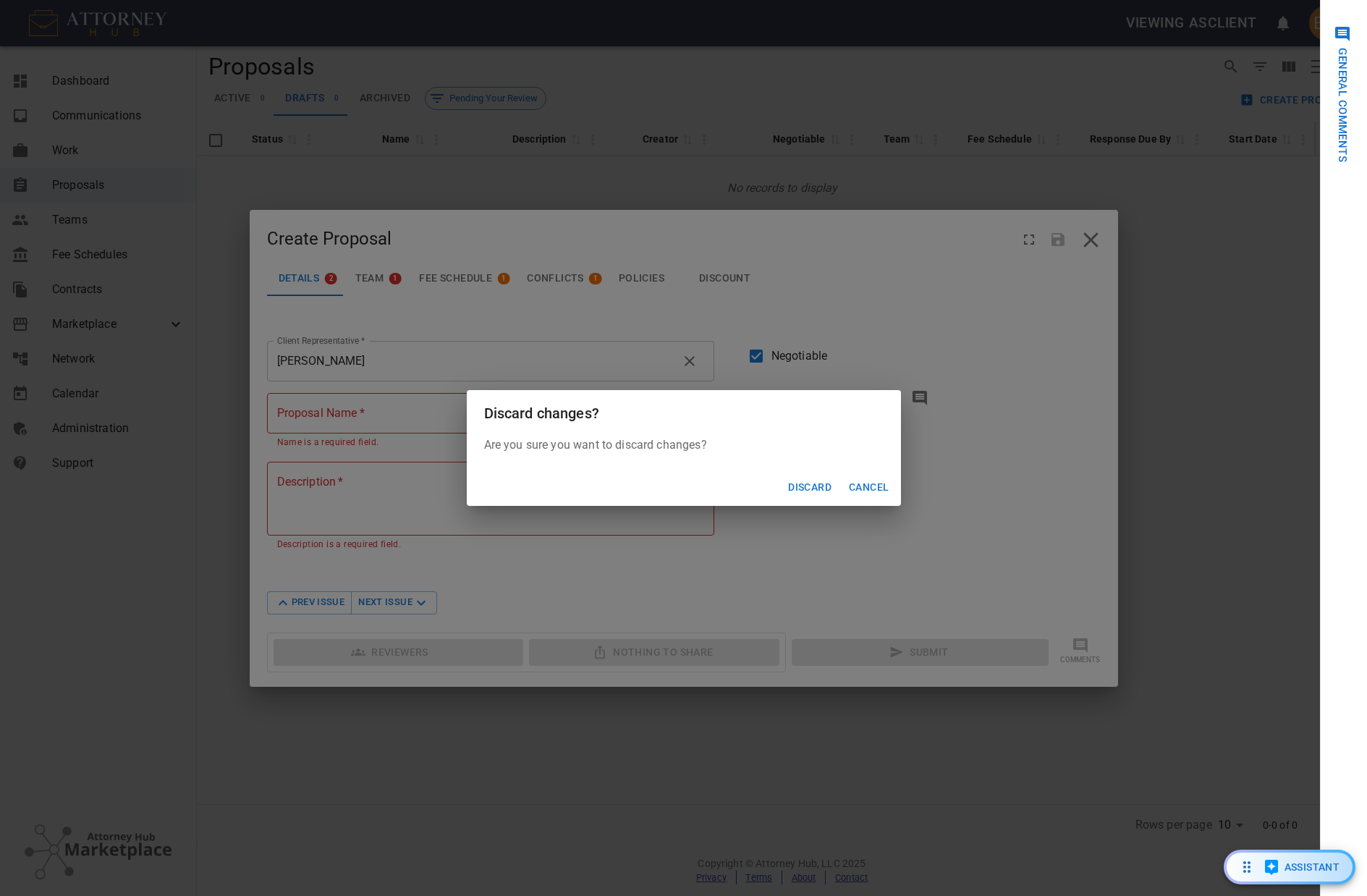
click at [1164, 268] on div "Discard changes? Are you sure you want to discard changes? Discard Cancel" at bounding box center [683, 448] width 1367 height 896
drag, startPoint x: 804, startPoint y: 491, endPoint x: 845, endPoint y: 468, distance: 47.0
click at [804, 490] on button "Discard" at bounding box center [810, 487] width 55 height 27
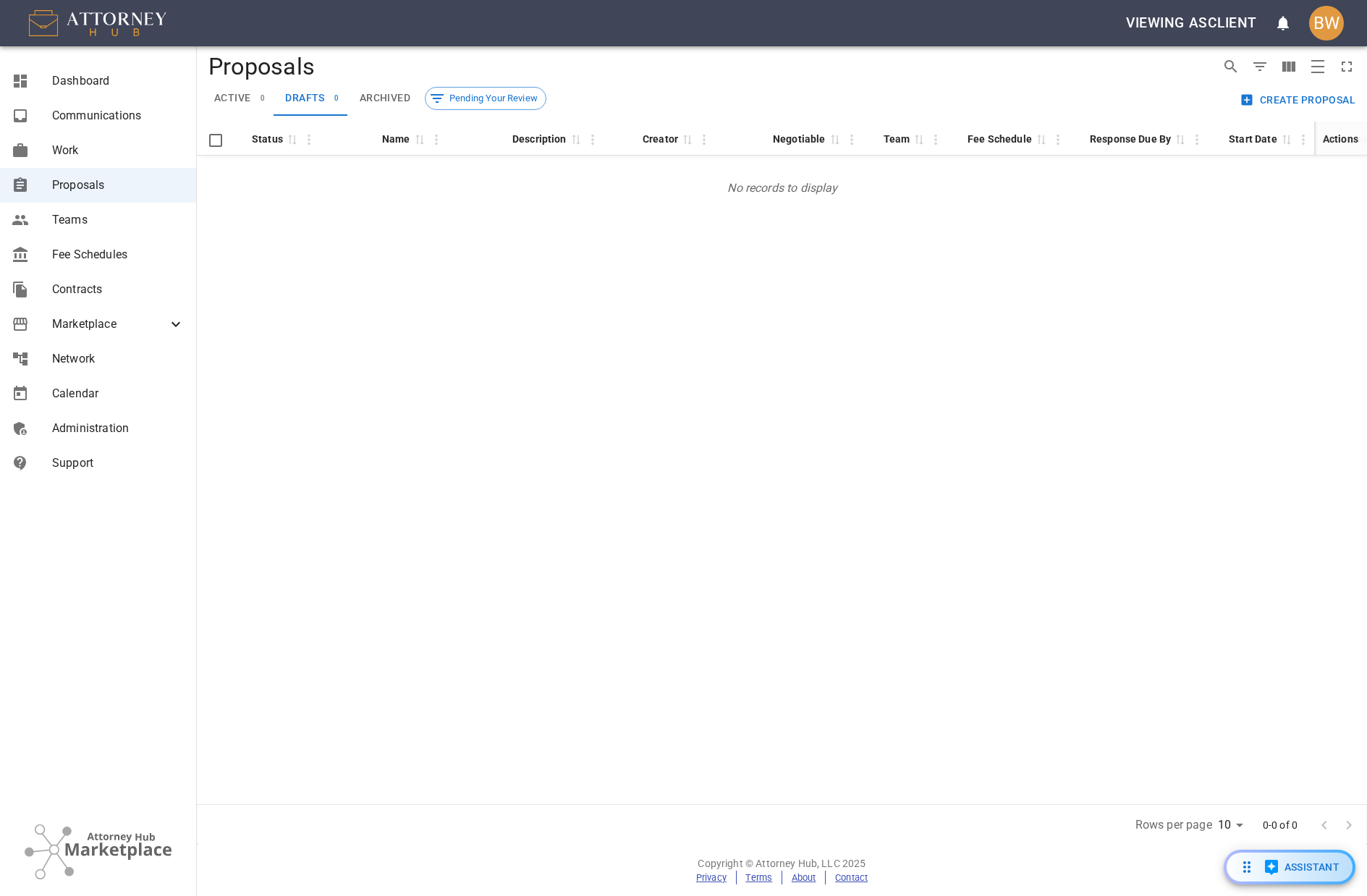
click at [1085, 346] on div "Status 0 Name 0 Description 0 Creator 0 Negotiable 0 Team 0 Fee Schedule 0 Resp…" at bounding box center [782, 462] width 1170 height 682
